Goal: Information Seeking & Learning: Check status

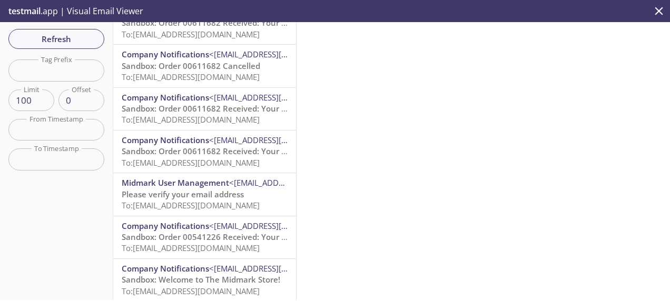
scroll to position [164, 0]
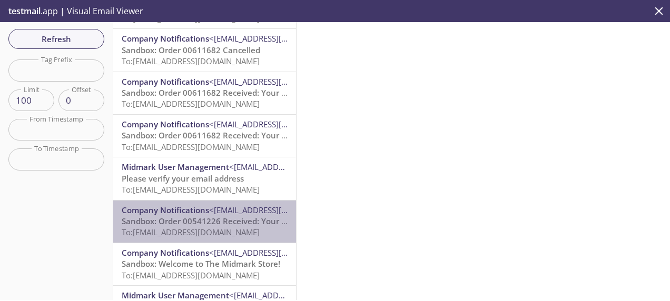
click at [227, 217] on span "Sandbox: Order 00541226 Received: Your order is being processed!" at bounding box center [248, 221] width 253 height 11
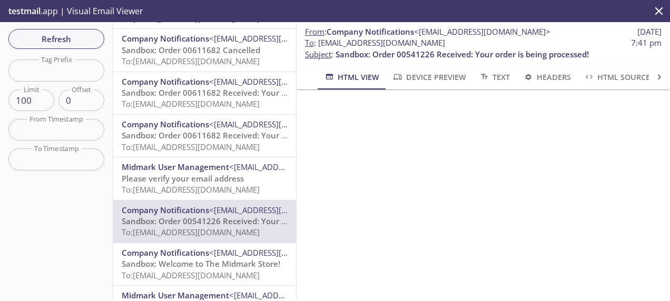
drag, startPoint x: 453, startPoint y: 41, endPoint x: 317, endPoint y: 43, distance: 136.4
click at [317, 43] on span "To : [EMAIL_ADDRESS][DOMAIN_NAME] 7:41 pm" at bounding box center [483, 42] width 357 height 11
copy span "[EMAIL_ADDRESS][DOMAIN_NAME]"
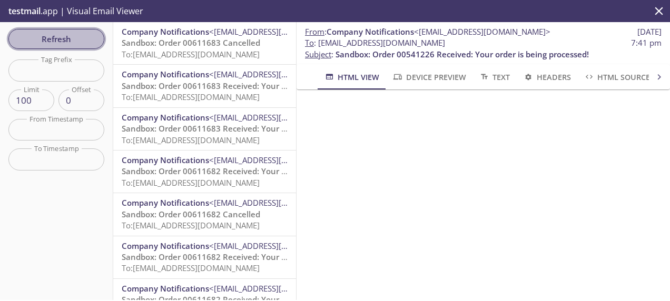
click at [79, 37] on span "Refresh" at bounding box center [56, 39] width 79 height 14
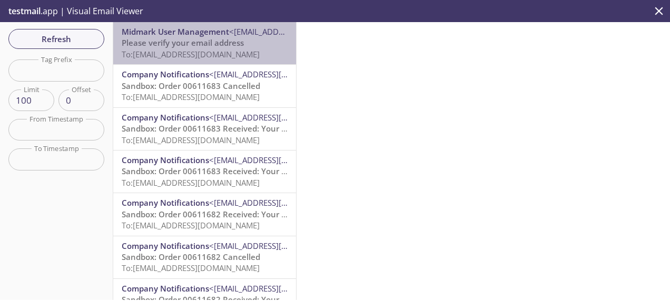
click at [221, 46] on span "Please verify your email address" at bounding box center [183, 42] width 122 height 11
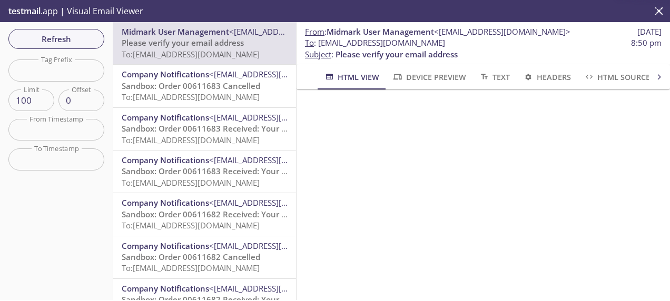
scroll to position [118, 0]
drag, startPoint x: 462, startPoint y: 44, endPoint x: 318, endPoint y: 43, distance: 144.3
click at [318, 43] on span "To : [EMAIL_ADDRESS][DOMAIN_NAME] 8:50 pm" at bounding box center [483, 42] width 357 height 11
copy span "[EMAIL_ADDRESS][DOMAIN_NAME]"
